Goal: Use online tool/utility

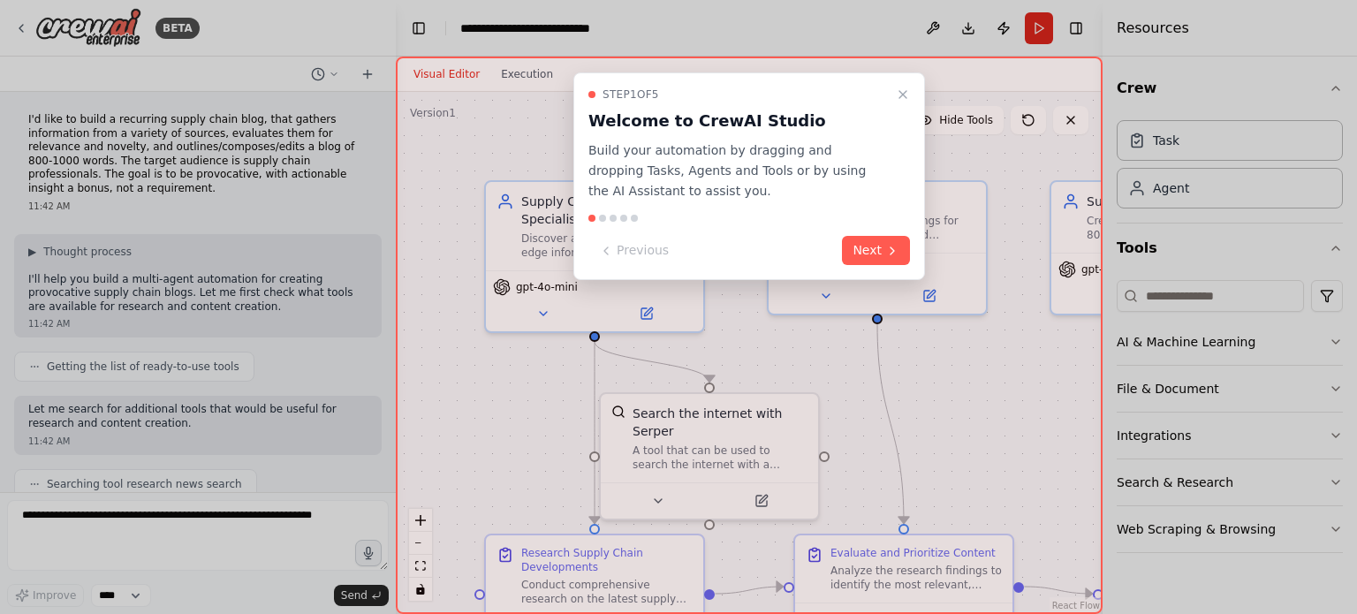
scroll to position [1122, 0]
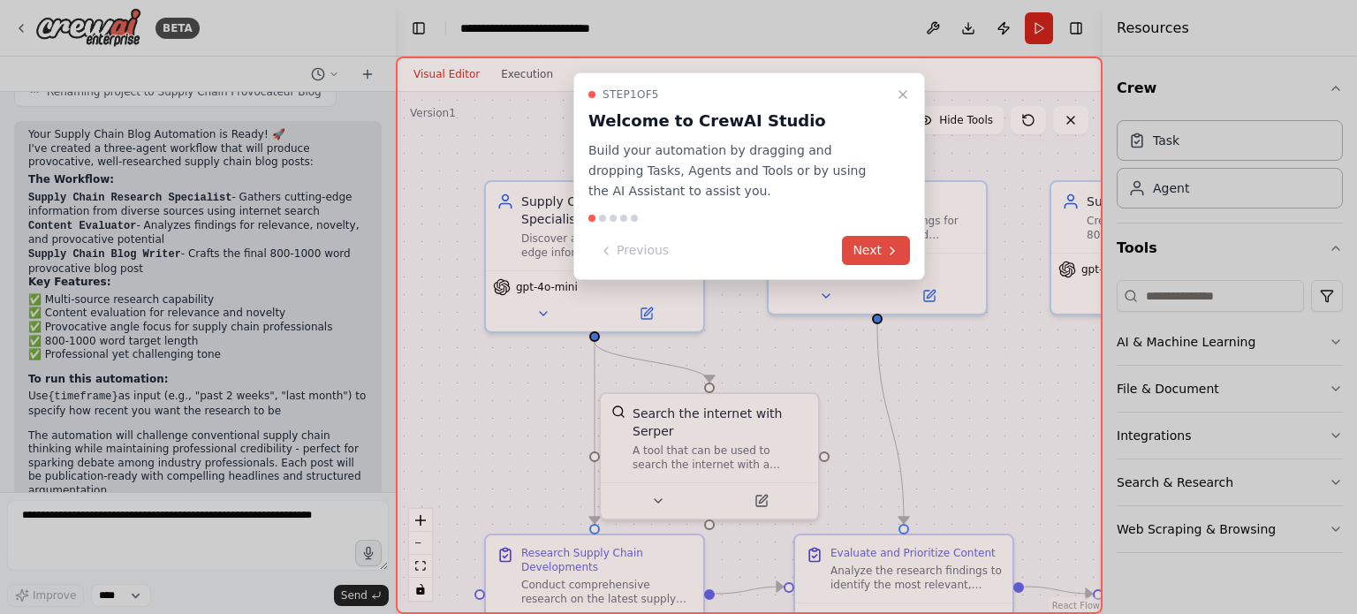
click at [864, 249] on button "Next" at bounding box center [876, 250] width 68 height 29
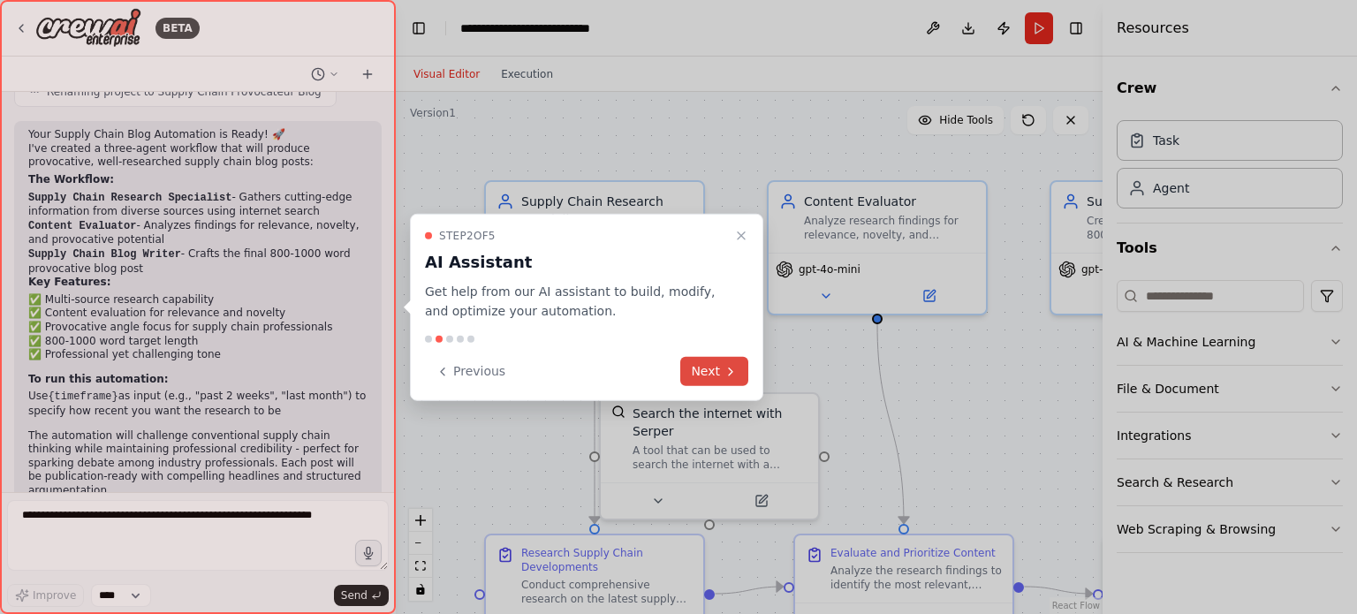
click at [720, 372] on button "Next" at bounding box center [714, 371] width 68 height 29
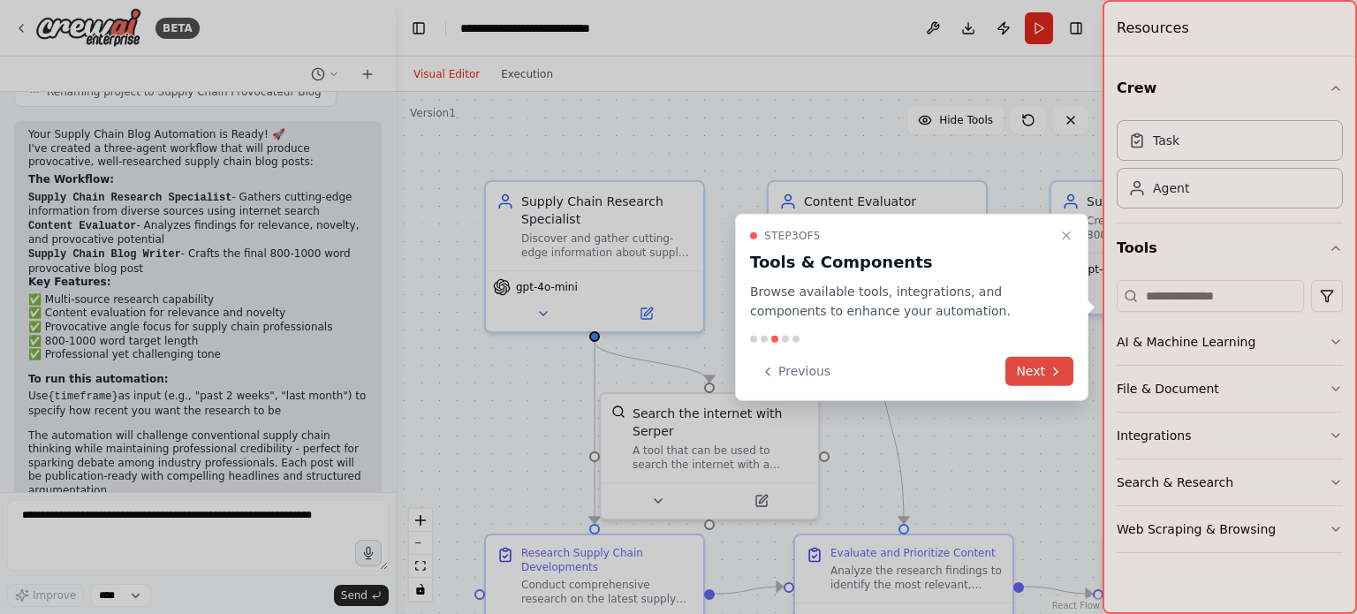
click at [1051, 362] on button "Next" at bounding box center [1039, 371] width 68 height 29
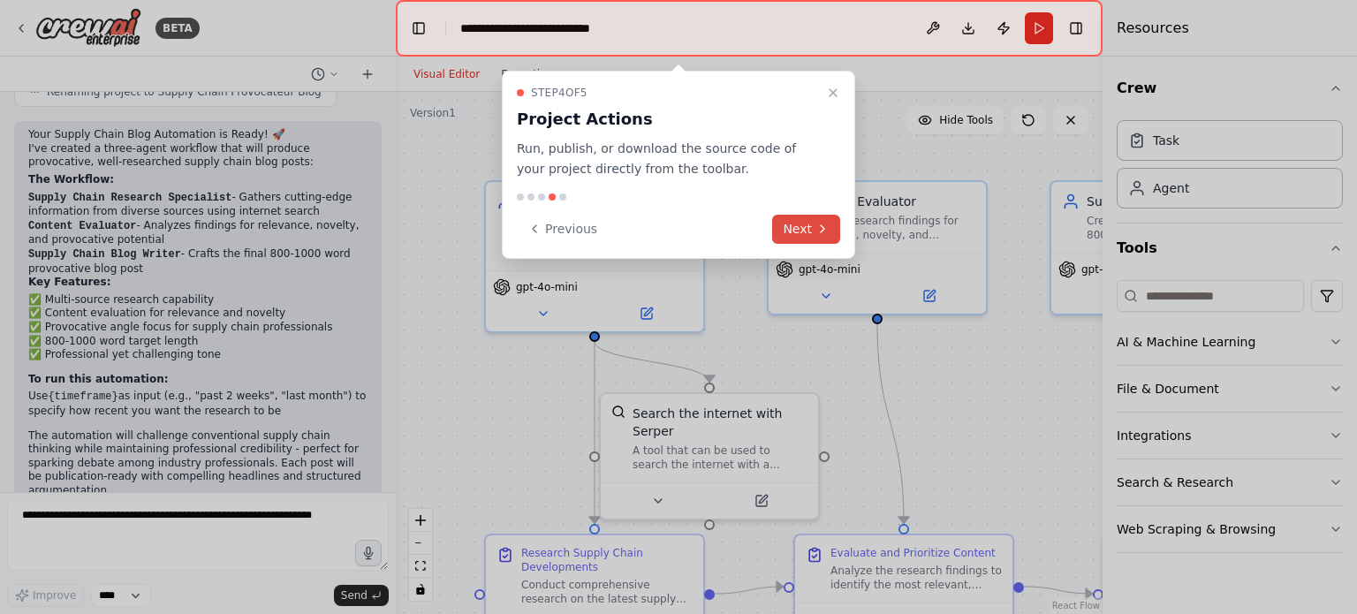
click at [813, 231] on button "Next" at bounding box center [806, 229] width 68 height 29
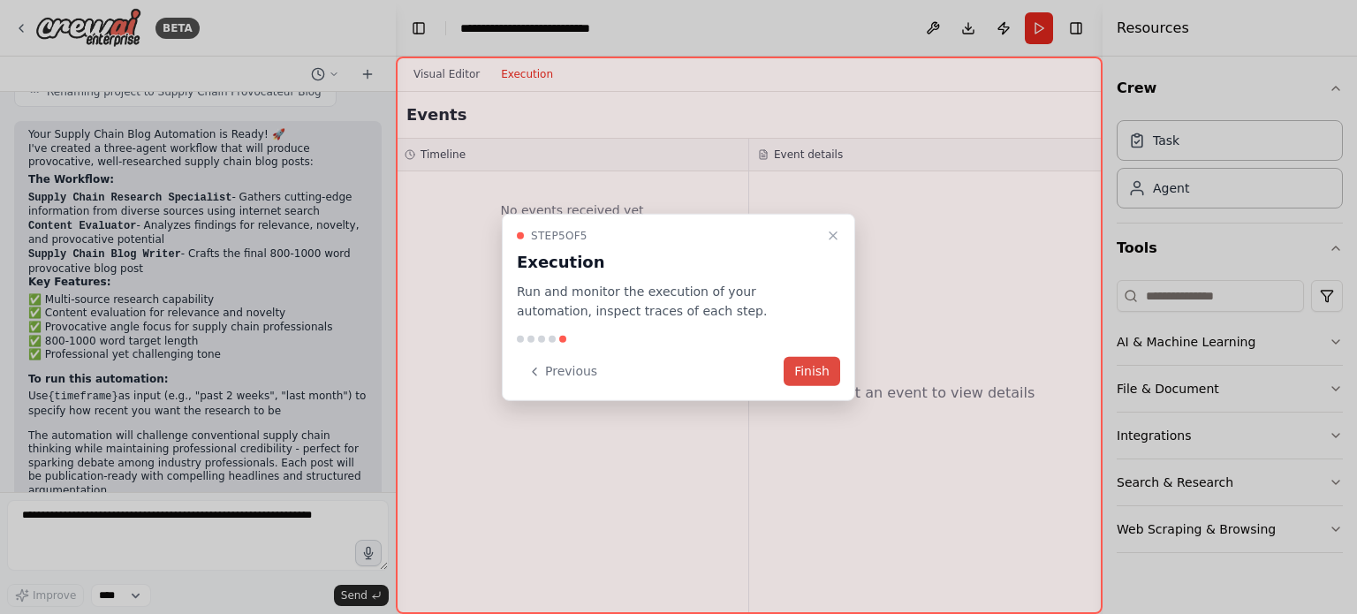
click at [815, 381] on button "Finish" at bounding box center [811, 371] width 57 height 29
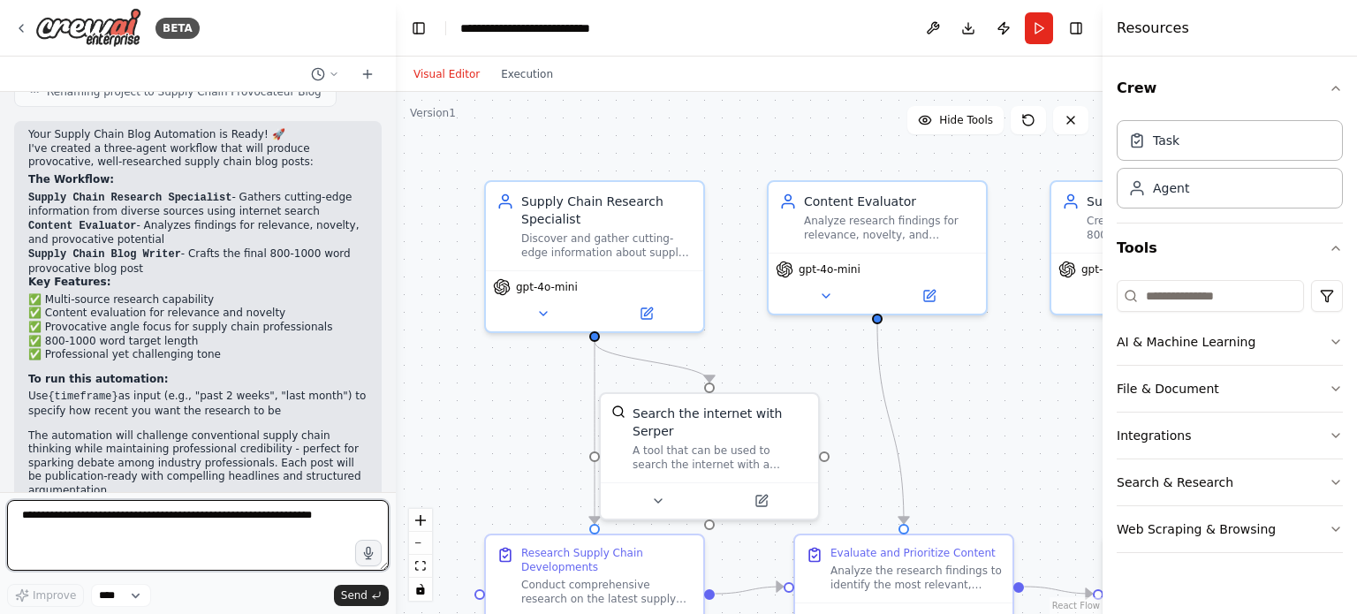
click at [242, 531] on textarea at bounding box center [198, 535] width 382 height 71
paste textarea "**********"
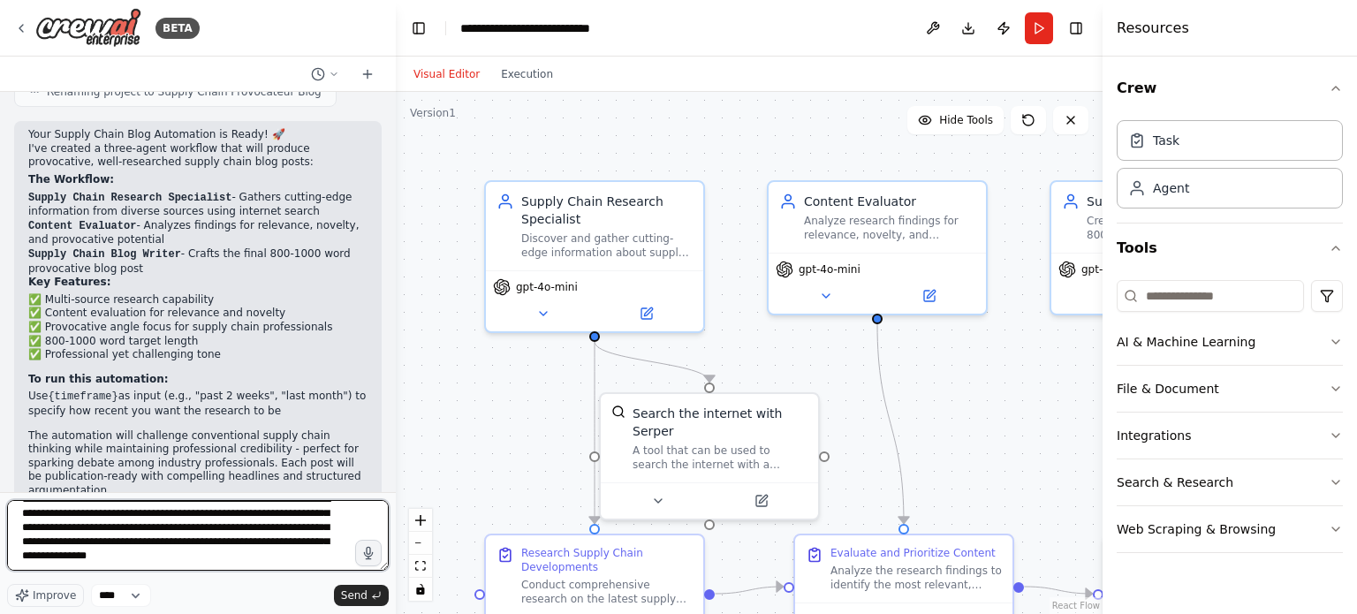
scroll to position [15, 0]
type textarea "**********"
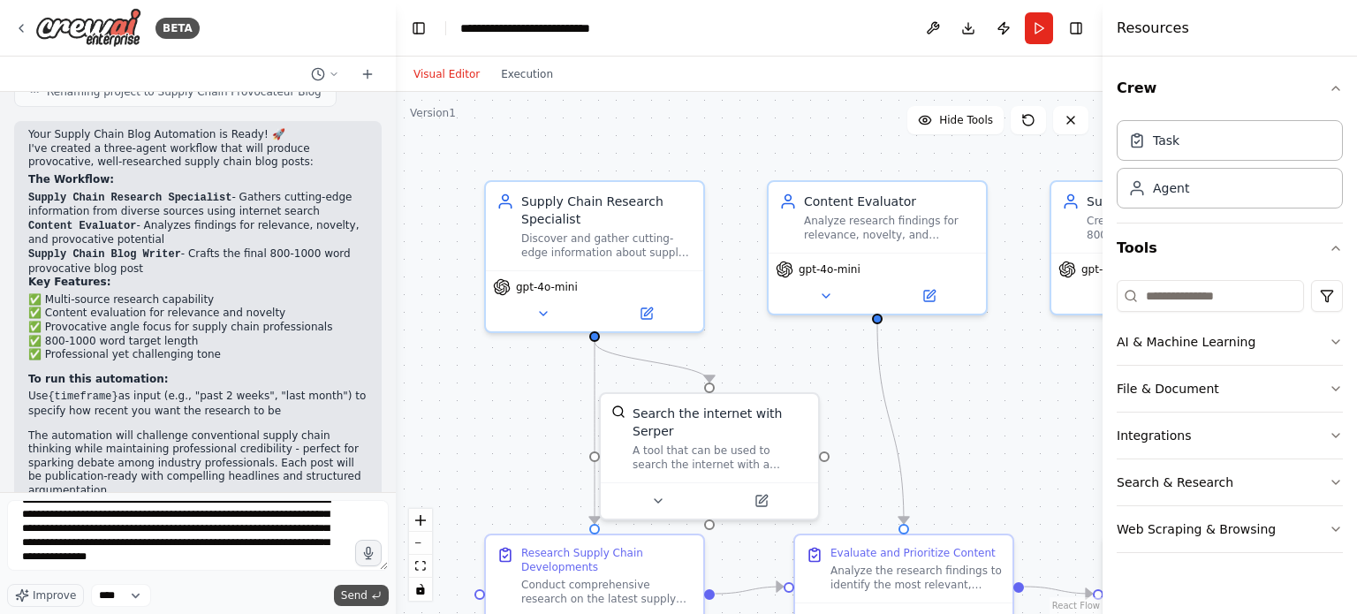
click at [378, 600] on icon "submit" at bounding box center [376, 595] width 11 height 11
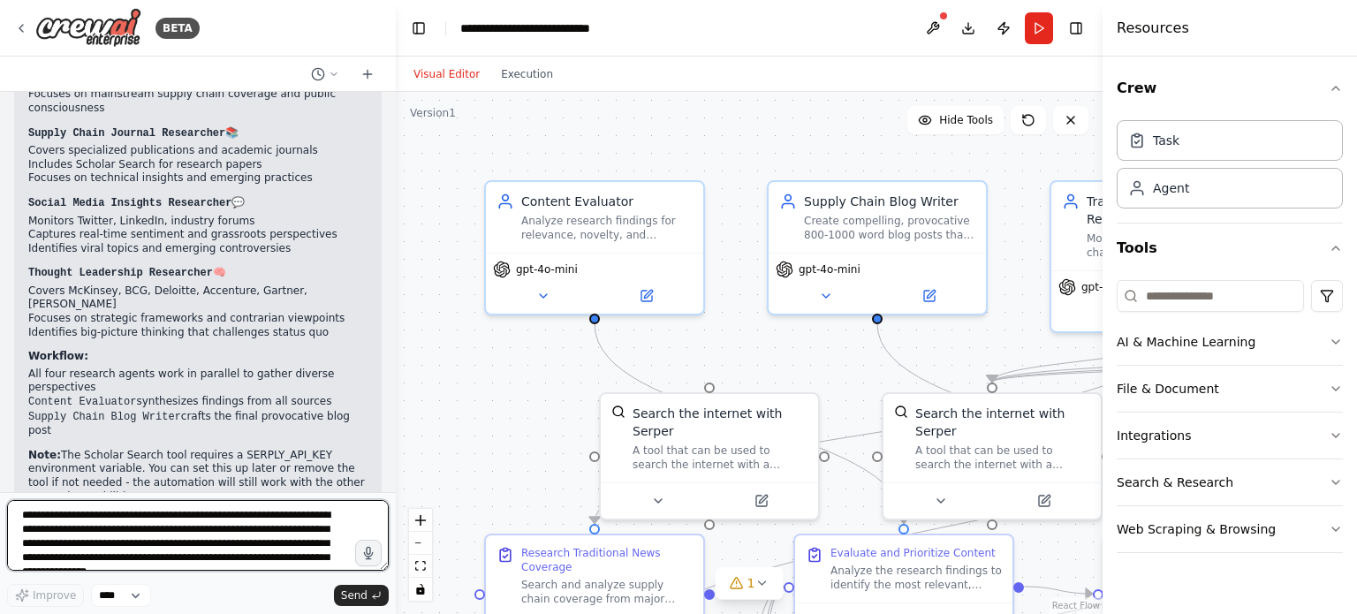
scroll to position [2953, 0]
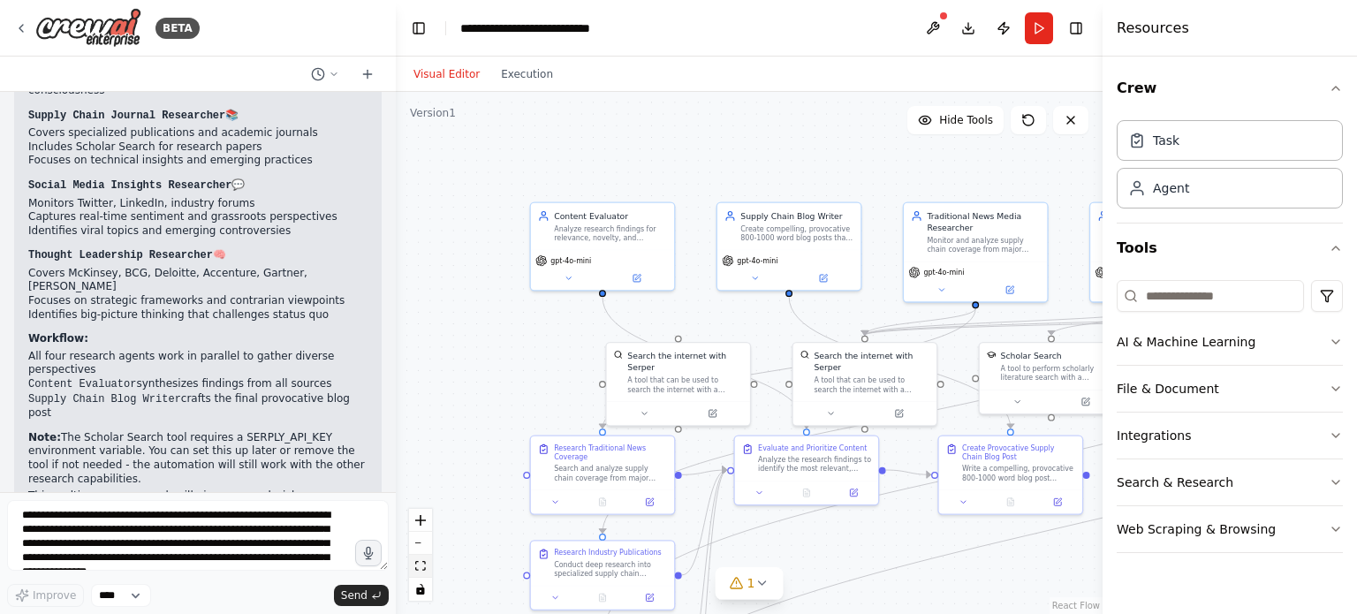
click at [420, 569] on icon "fit view" at bounding box center [420, 566] width 11 height 10
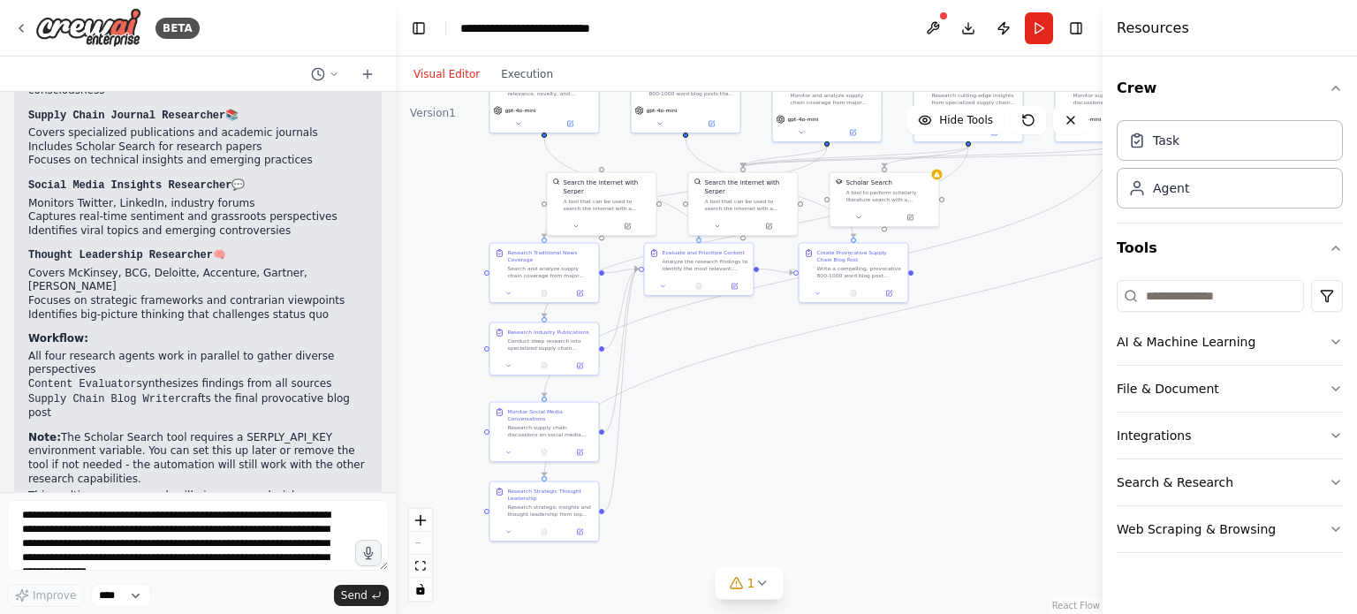
drag, startPoint x: 647, startPoint y: 487, endPoint x: 796, endPoint y: 437, distance: 156.4
click at [796, 437] on div ".deletable-edge-delete-btn { width: 20px; height: 20px; border: 0px solid #ffff…" at bounding box center [749, 353] width 707 height 522
click at [938, 177] on div at bounding box center [937, 173] width 11 height 11
click at [925, 34] on button at bounding box center [933, 28] width 28 height 32
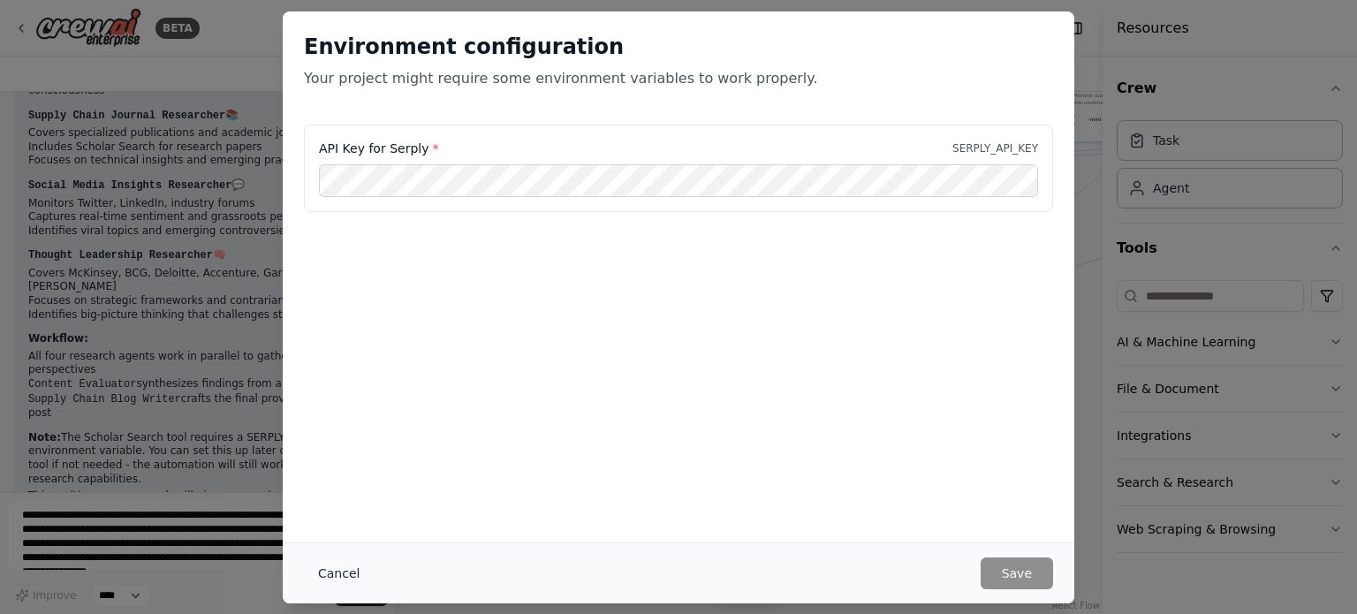
click at [326, 572] on button "Cancel" at bounding box center [339, 573] width 70 height 32
